Goal: Task Accomplishment & Management: Use online tool/utility

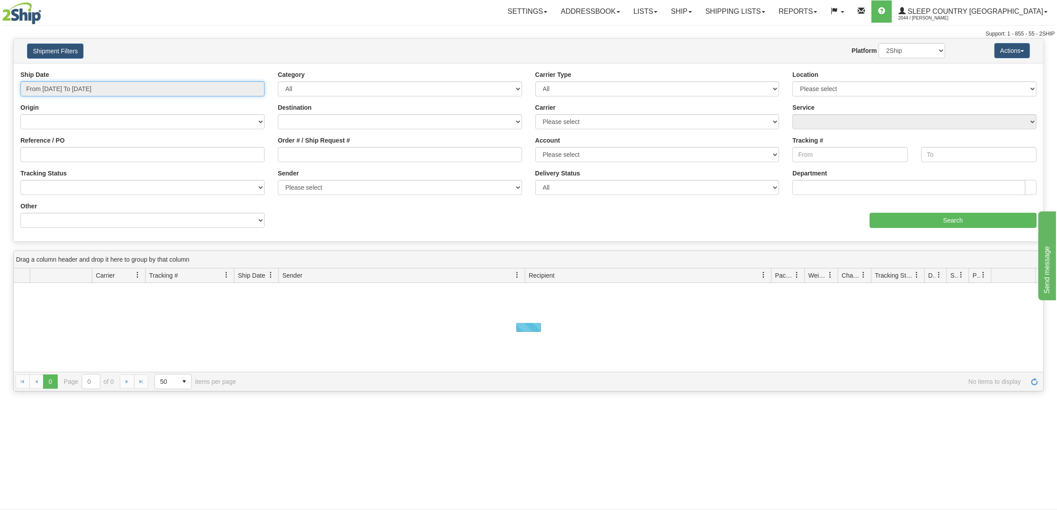
click at [85, 86] on input "From 09/19/2025 To 09/20/2025" at bounding box center [142, 88] width 244 height 15
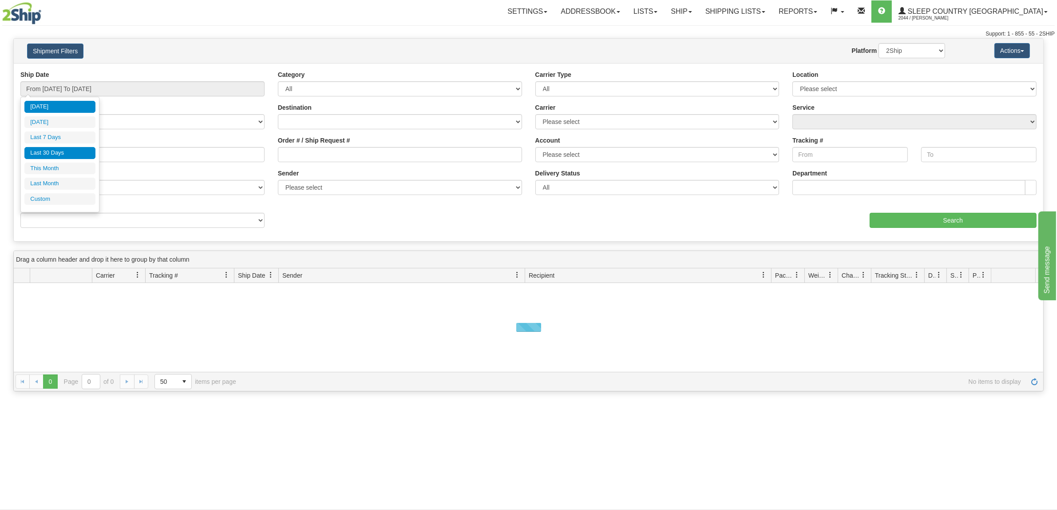
click at [82, 155] on li "Last 30 Days" at bounding box center [59, 153] width 71 height 12
type input "From 08/22/2025 To 09/20/2025"
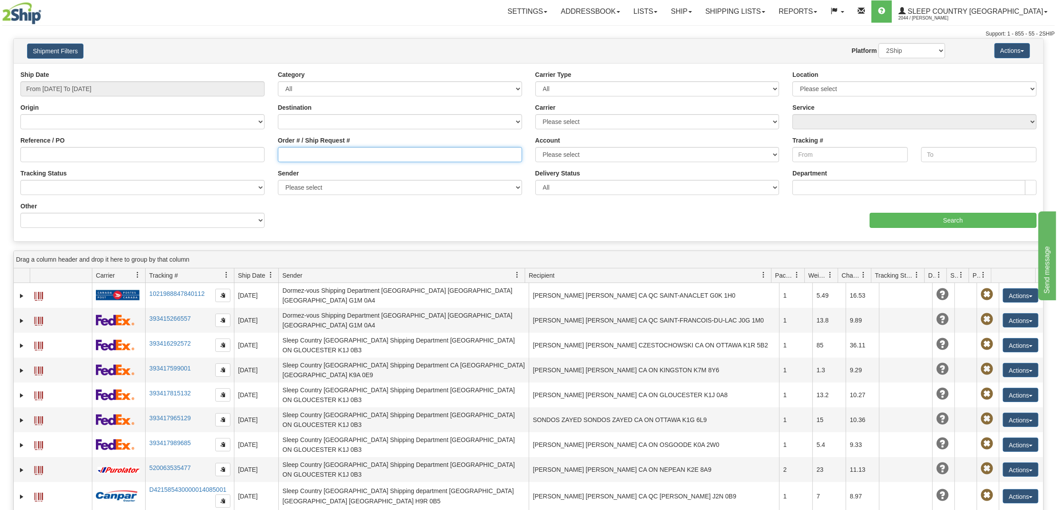
click at [295, 152] on input "Order # / Ship Request #" at bounding box center [400, 154] width 244 height 15
click at [398, 154] on input "Order # / Ship Request #" at bounding box center [400, 154] width 244 height 15
paste input "9000I074873"
type input "9000I074873"
click at [127, 89] on input "From 08/22/2025 To 09/20/2025" at bounding box center [142, 88] width 244 height 15
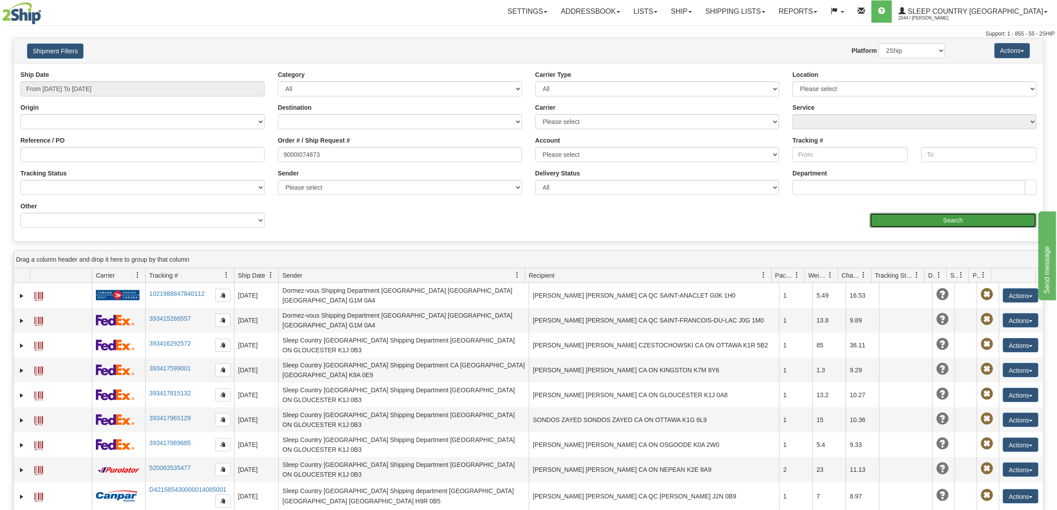
click at [944, 227] on input "Search" at bounding box center [953, 220] width 167 height 15
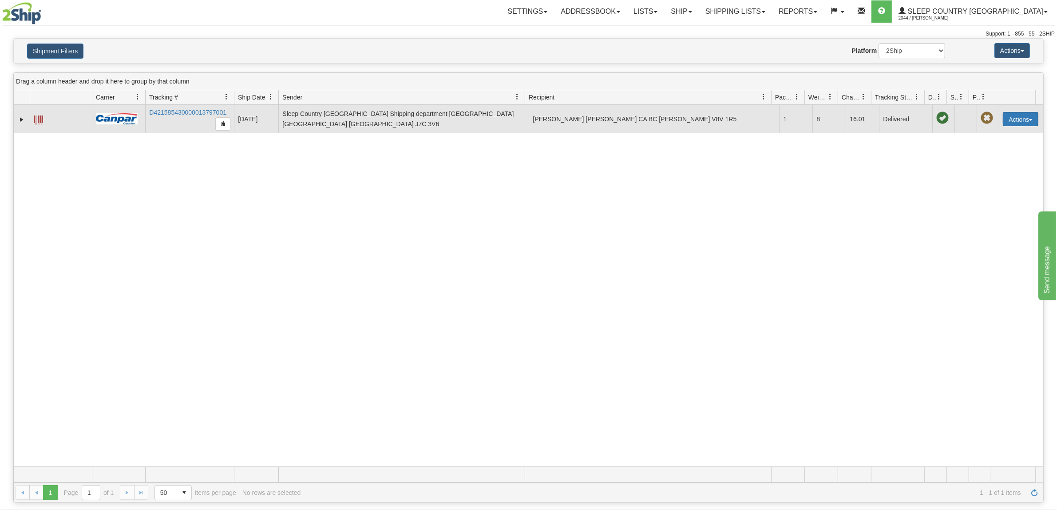
click at [1003, 122] on button "Actions" at bounding box center [1021, 119] width 36 height 14
click at [993, 147] on link "Return" at bounding box center [1002, 147] width 71 height 12
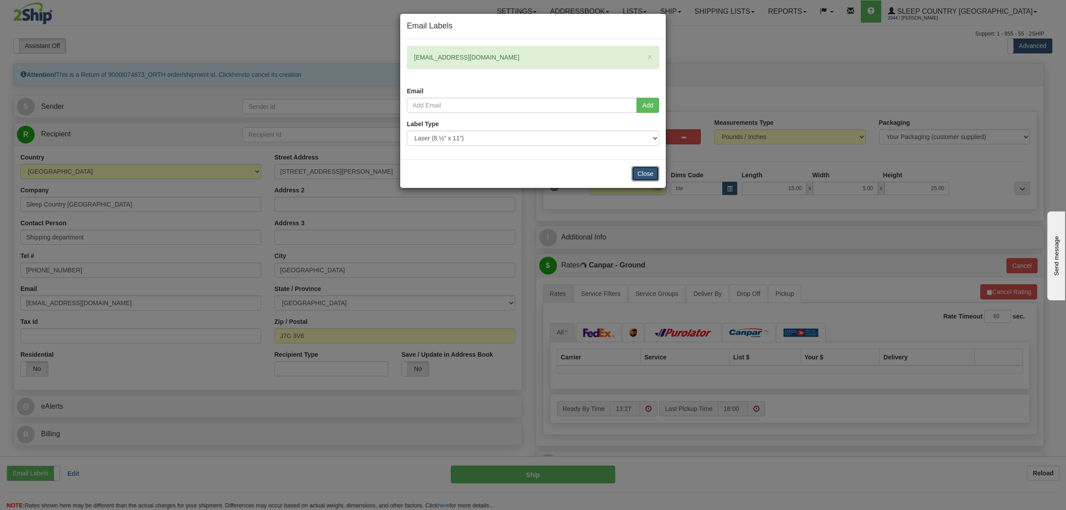
click at [653, 172] on button "Close" at bounding box center [645, 173] width 28 height 15
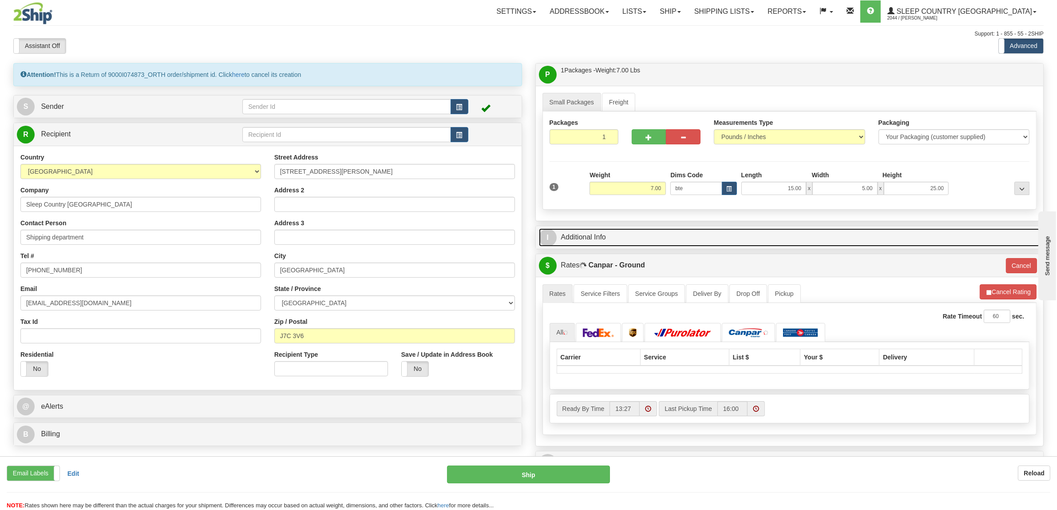
click at [596, 235] on link "I Additional Info" at bounding box center [790, 237] width 502 height 18
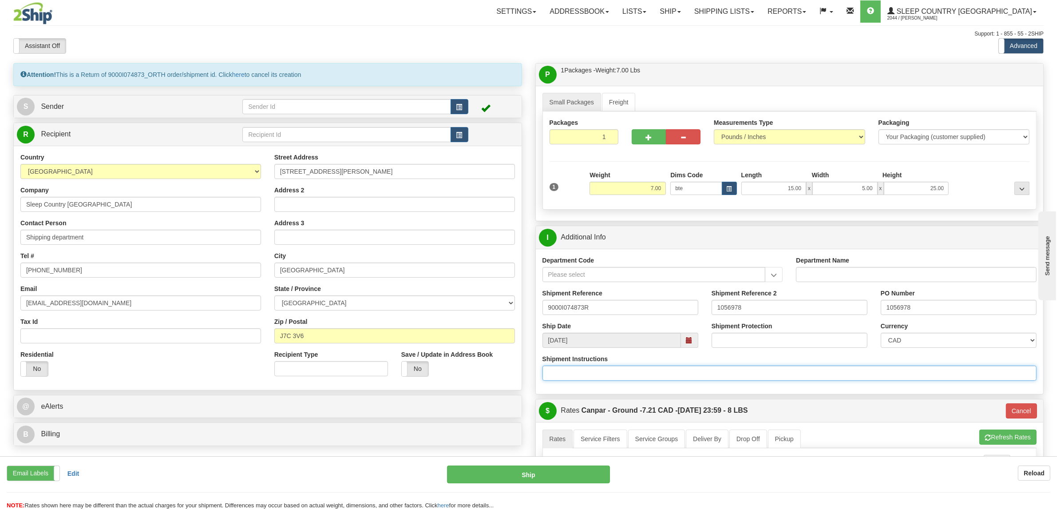
click at [600, 372] on input "Shipment Instructions" at bounding box center [790, 372] width 495 height 15
click at [573, 379] on input "Shipment Instructions" at bounding box center [790, 372] width 495 height 15
paste input "Once it's invoiced [PERSON_NAME] we can send the return label - you can note da…"
drag, startPoint x: 765, startPoint y: 373, endPoint x: 540, endPoint y: 369, distance: 225.6
click at [540, 369] on div "Shipment Instructions Once it's invoiced [PERSON_NAME] we can send the return l…" at bounding box center [790, 370] width 508 height 33
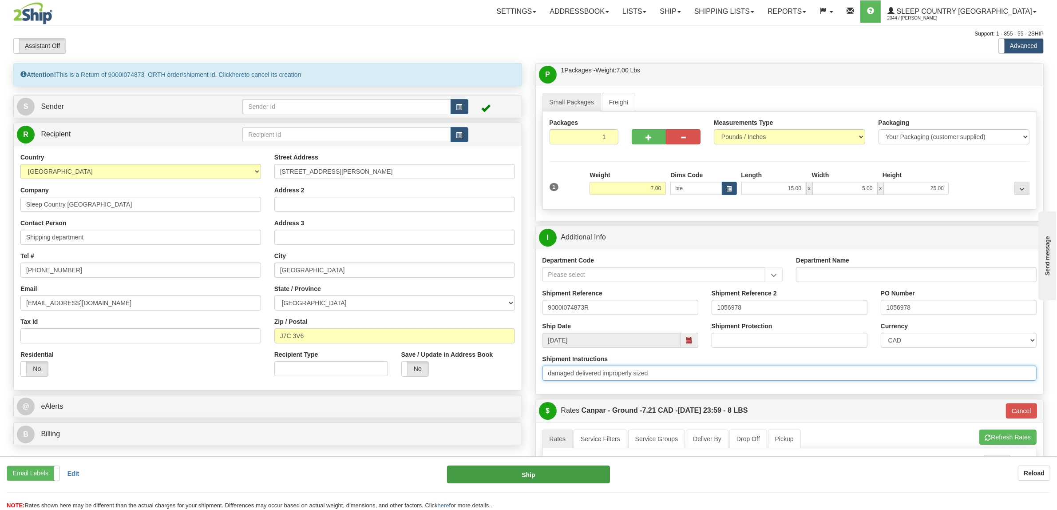
type input "damaged delivered improperly sized"
click at [516, 476] on button "Ship" at bounding box center [528, 474] width 163 height 18
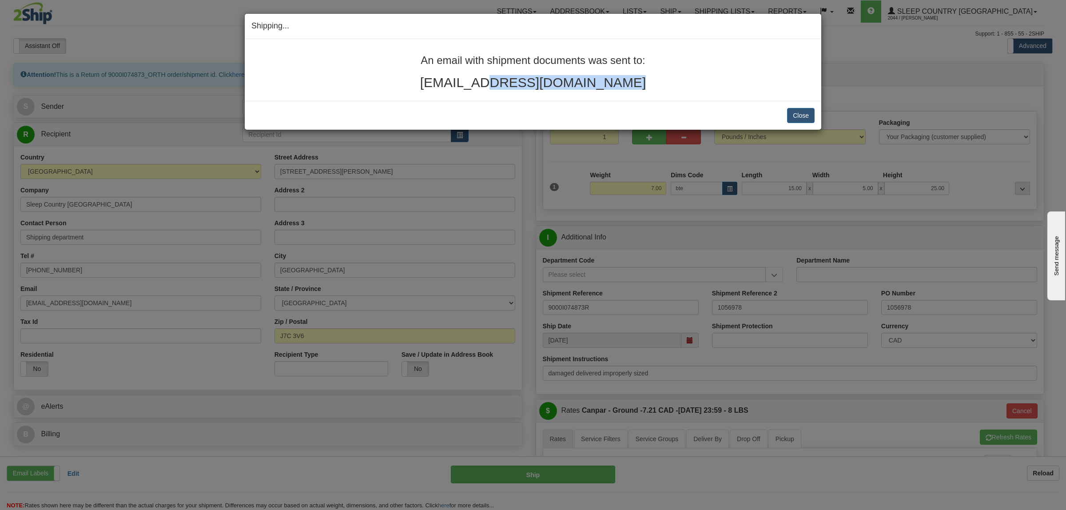
drag, startPoint x: 600, startPoint y: 85, endPoint x: 558, endPoint y: 94, distance: 42.7
click at [433, 84] on h2 "[EMAIL_ADDRESS][DOMAIN_NAME]" at bounding box center [532, 82] width 563 height 15
drag, startPoint x: 418, startPoint y: 61, endPoint x: 654, endPoint y: 54, distance: 235.4
click at [654, 55] on h3 "An email with shipment documents was sent to:" at bounding box center [532, 61] width 563 height 12
copy h3 "An email with shipment documents was sent to:"
